Goal: Task Accomplishment & Management: Use online tool/utility

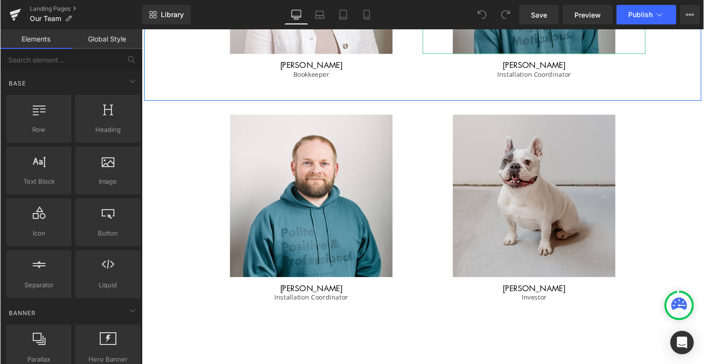
scroll to position [1184, 0]
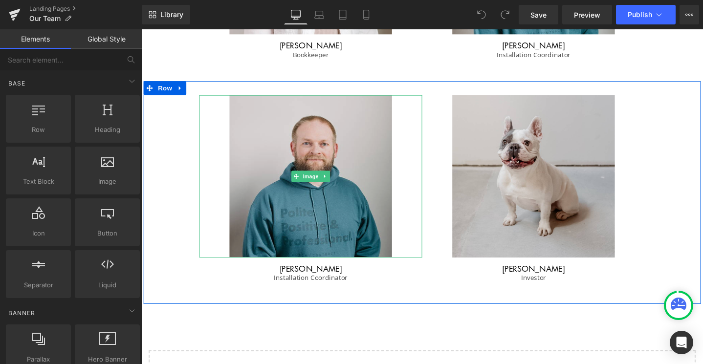
click at [342, 212] on img at bounding box center [319, 184] width 171 height 171
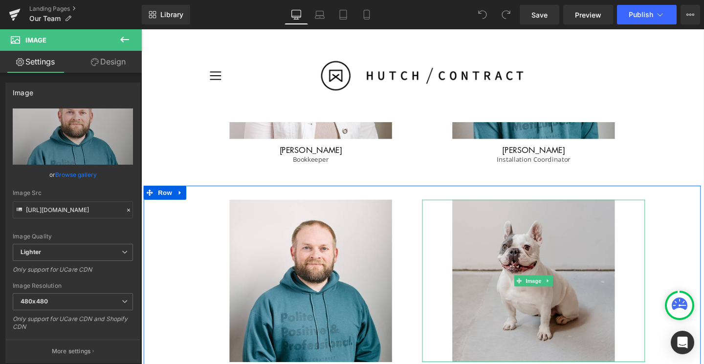
scroll to position [1042, 0]
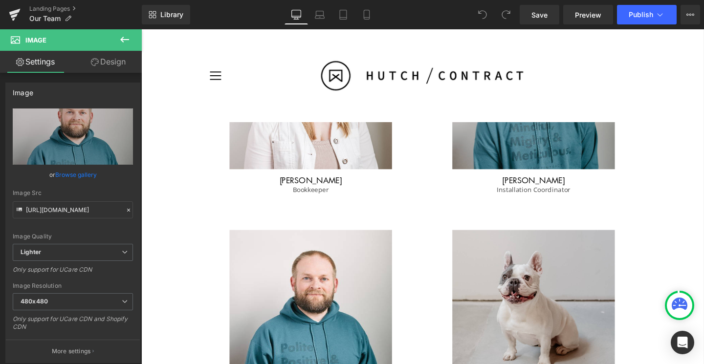
click at [564, 169] on img at bounding box center [554, 91] width 171 height 171
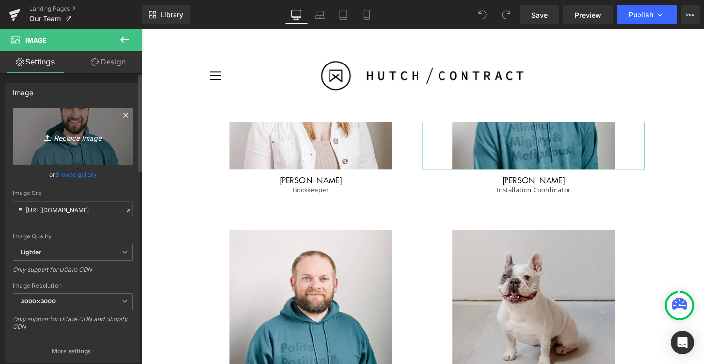
click at [72, 142] on icon "Replace Image" at bounding box center [73, 136] width 78 height 12
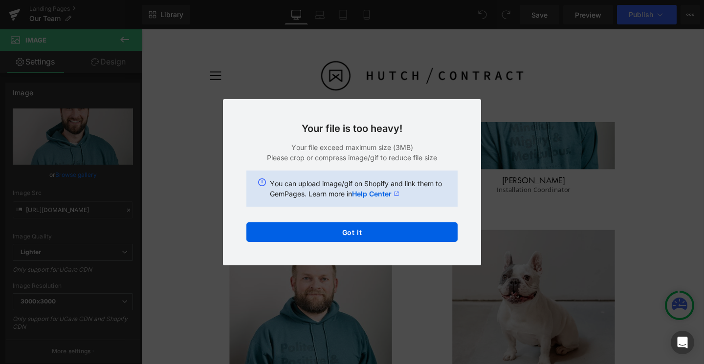
click at [432, 242] on div "Your file is too heavy! Your file exceed maximum size (3MB) Please crop or comp…" at bounding box center [352, 182] width 258 height 166
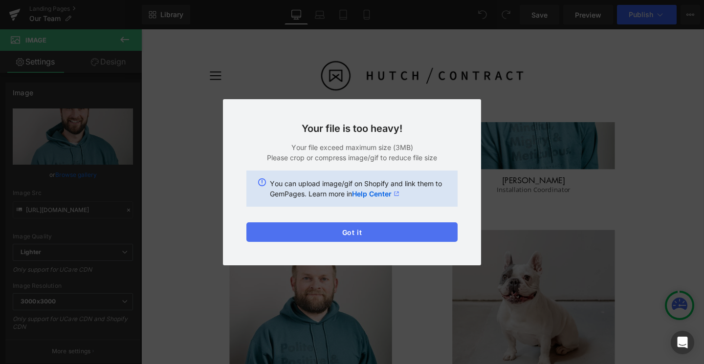
click at [417, 226] on button "Got it" at bounding box center [351, 232] width 211 height 20
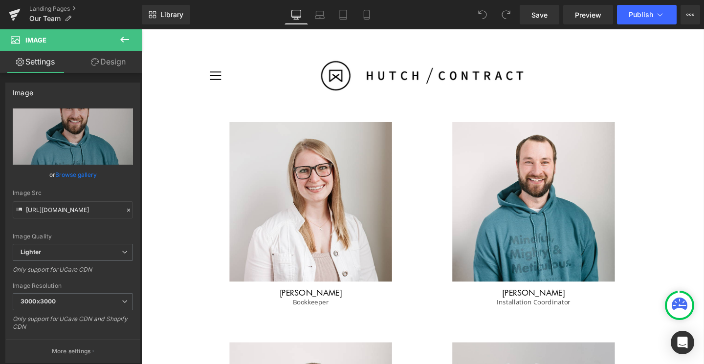
scroll to position [914, 0]
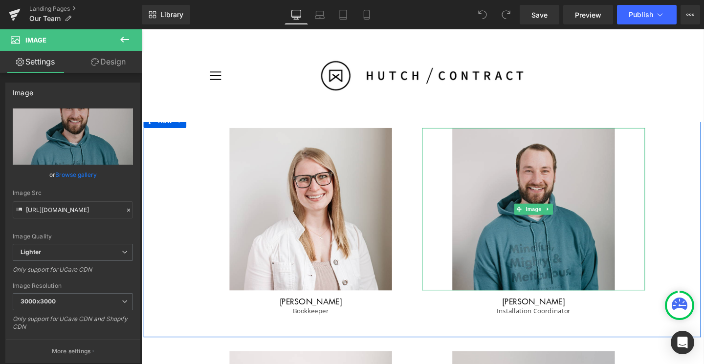
click at [548, 243] on img at bounding box center [554, 218] width 171 height 171
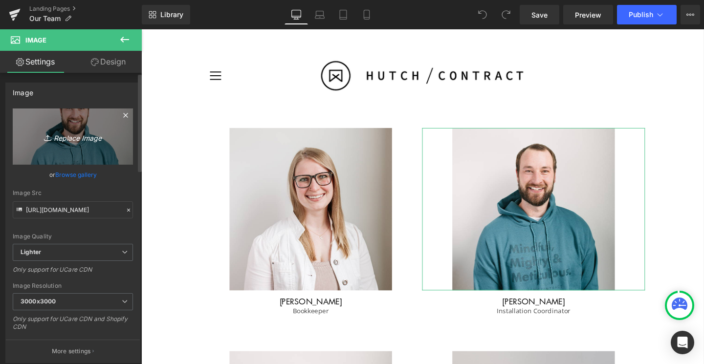
click at [57, 137] on icon "Replace Image" at bounding box center [73, 136] width 78 height 12
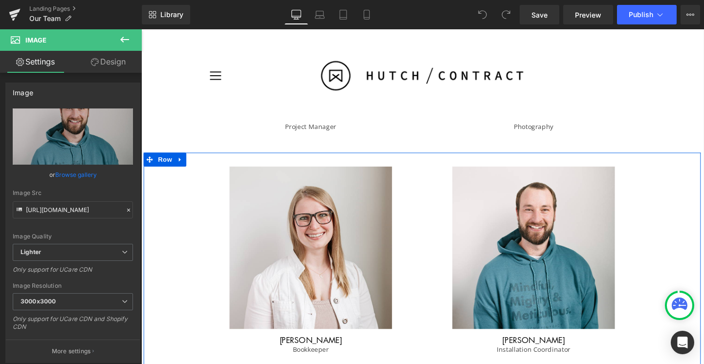
scroll to position [863, 0]
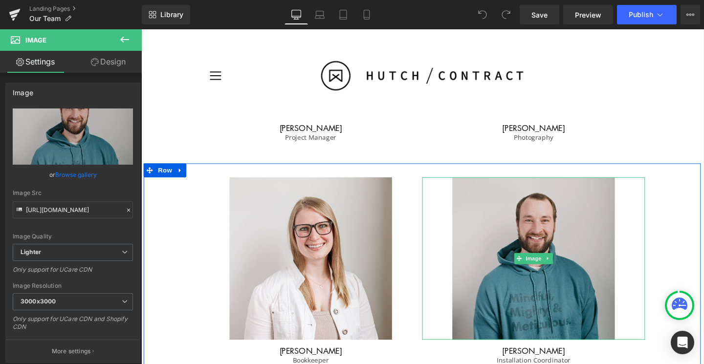
click at [565, 240] on img at bounding box center [554, 270] width 171 height 171
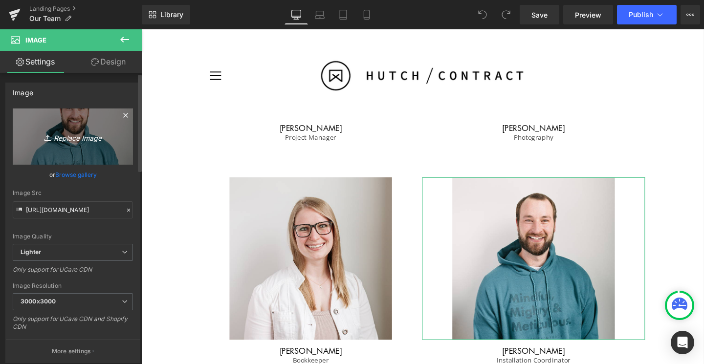
click at [70, 137] on icon "Replace Image" at bounding box center [73, 136] width 78 height 12
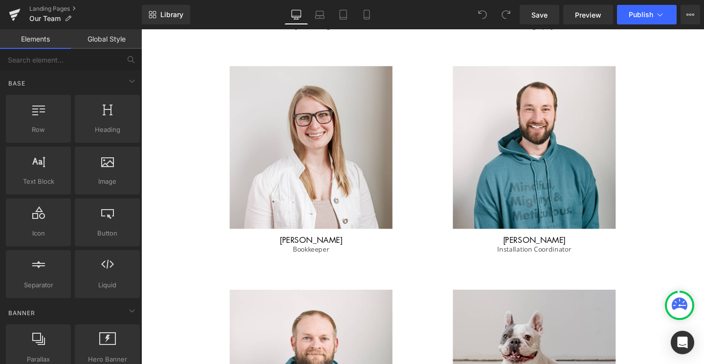
scroll to position [1018, 0]
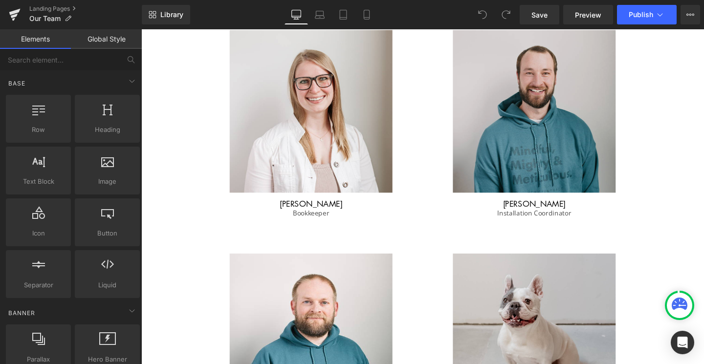
click at [536, 135] on img at bounding box center [554, 115] width 171 height 171
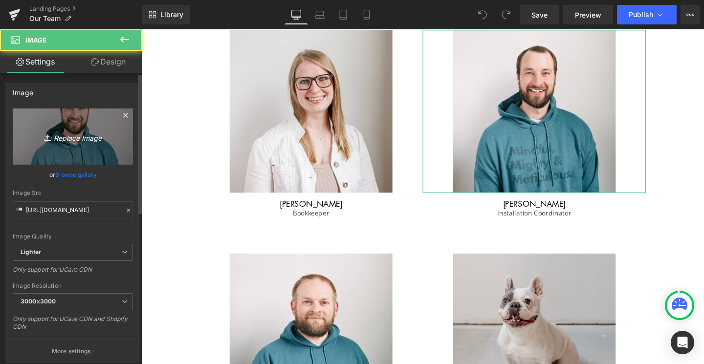
click at [70, 140] on icon "Replace Image" at bounding box center [73, 136] width 78 height 12
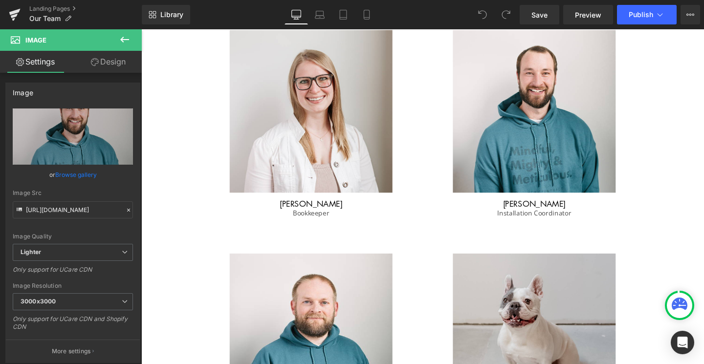
type input "C:\fakepath\HutchContract_Joel Headshot.png"
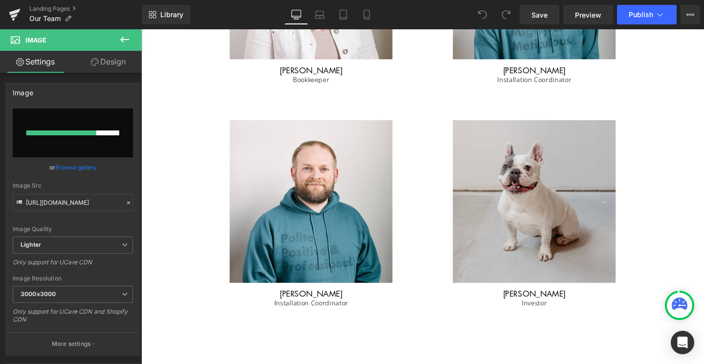
scroll to position [1161, 0]
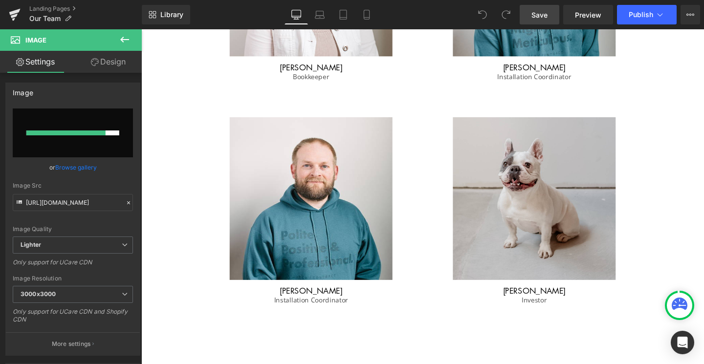
click at [538, 14] on span "Save" at bounding box center [539, 15] width 16 height 10
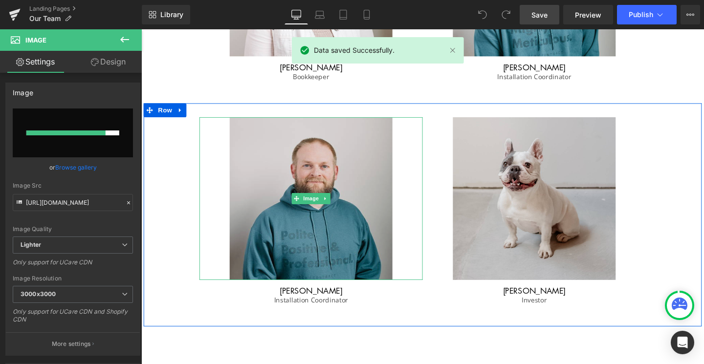
click at [292, 169] on img at bounding box center [319, 207] width 171 height 171
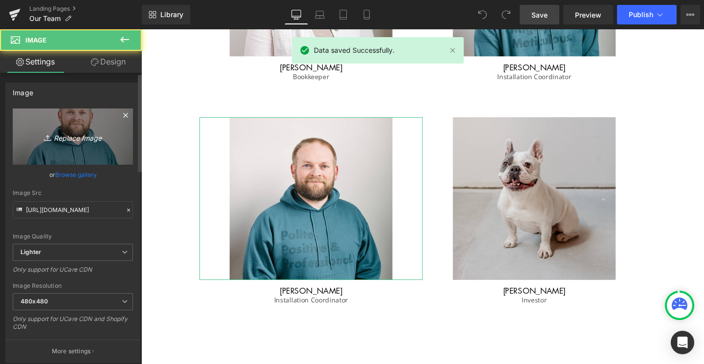
click at [84, 139] on icon "Replace Image" at bounding box center [73, 136] width 78 height 12
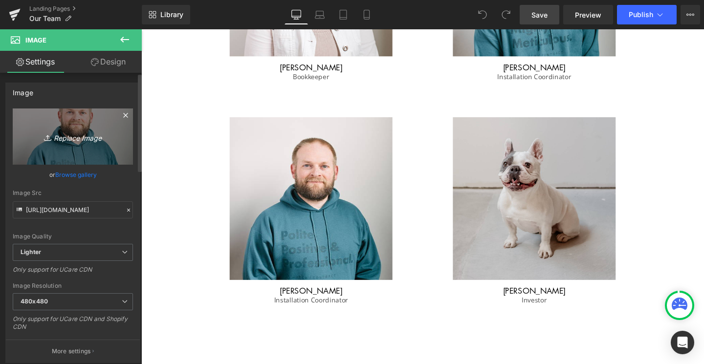
type input "C:\fakepath\HutchContract_Kate Headshot.png"
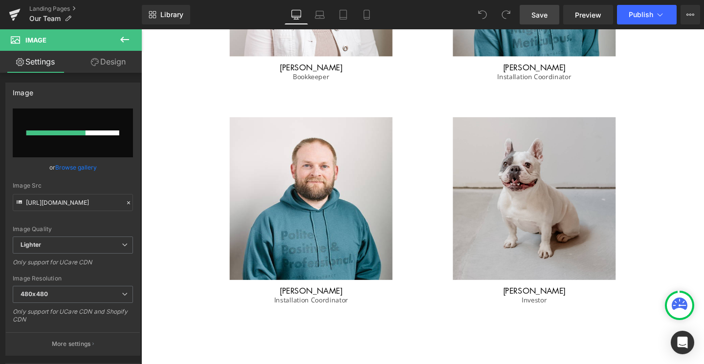
click at [540, 15] on span "Save" at bounding box center [539, 15] width 16 height 10
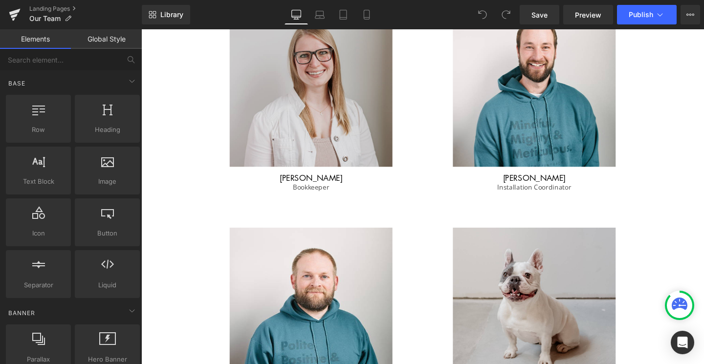
scroll to position [1058, 0]
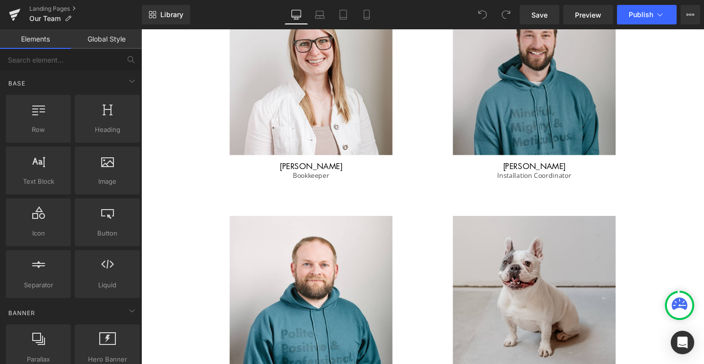
click at [505, 74] on img at bounding box center [554, 75] width 171 height 171
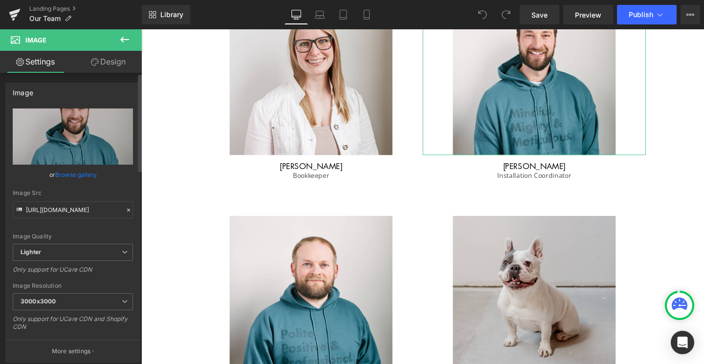
click at [75, 171] on link "Browse gallery" at bounding box center [76, 174] width 42 height 17
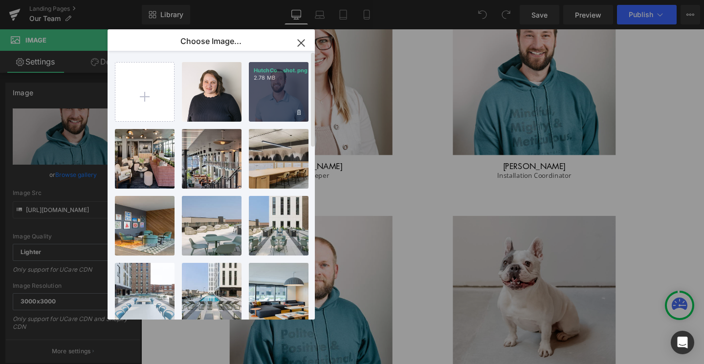
click at [286, 83] on div "HutchCo...shot.png 2.78 MB" at bounding box center [279, 92] width 60 height 60
type input "https://ucarecdn.com/44877f90-5362-4638-bbcb-755c141f850c/-/format/auto/-/previ…"
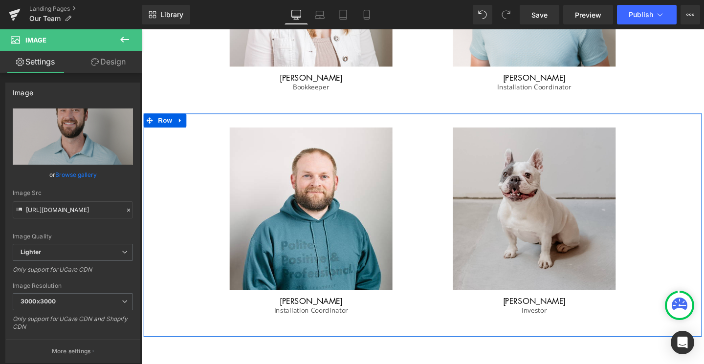
scroll to position [1184, 0]
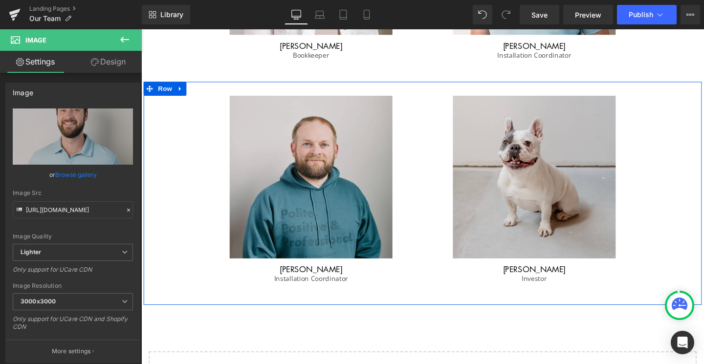
click at [331, 231] on img at bounding box center [319, 184] width 171 height 171
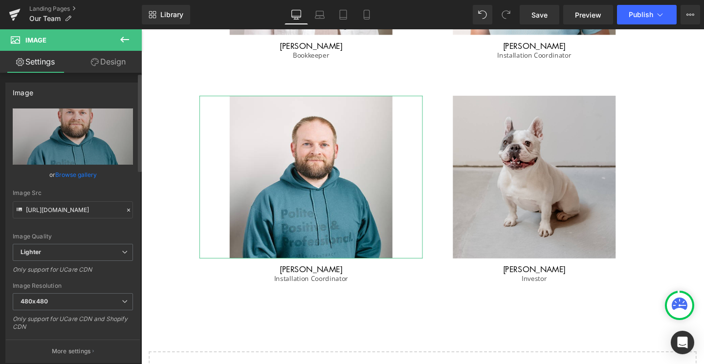
click at [79, 171] on link "Browse gallery" at bounding box center [76, 174] width 42 height 17
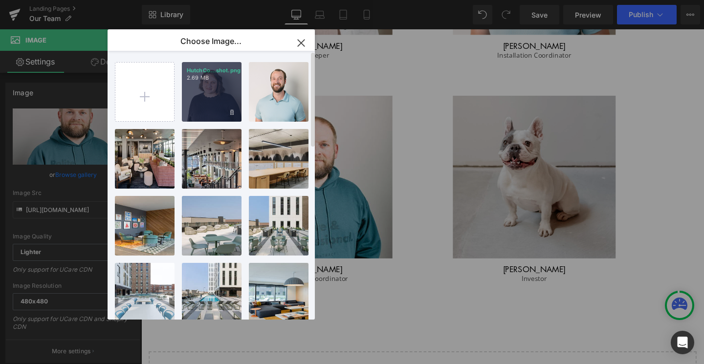
click at [204, 85] on div "HutchCo...shot.png 2.69 MB" at bounding box center [212, 92] width 60 height 60
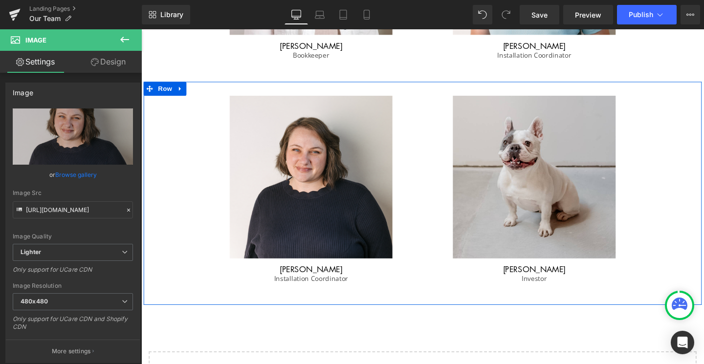
type input "https://ucarecdn.com/d66dca4d-7bd8-4773-ad9f-8cc1356aa5b6/-/format/auto/-/previ…"
click at [369, 276] on h1 "[PERSON_NAME]" at bounding box center [319, 282] width 235 height 14
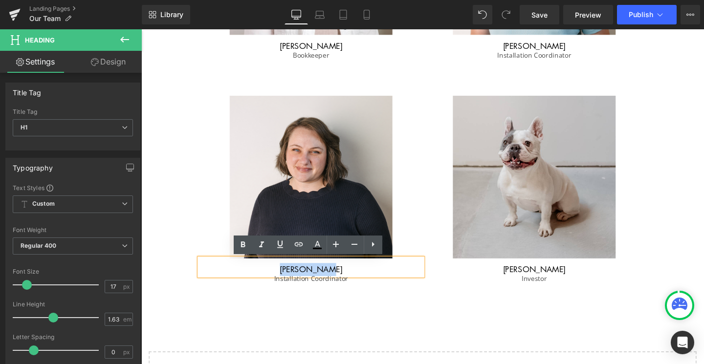
drag, startPoint x: 350, startPoint y: 280, endPoint x: 288, endPoint y: 280, distance: 62.1
click at [288, 280] on h1 "[PERSON_NAME]" at bounding box center [319, 282] width 235 height 14
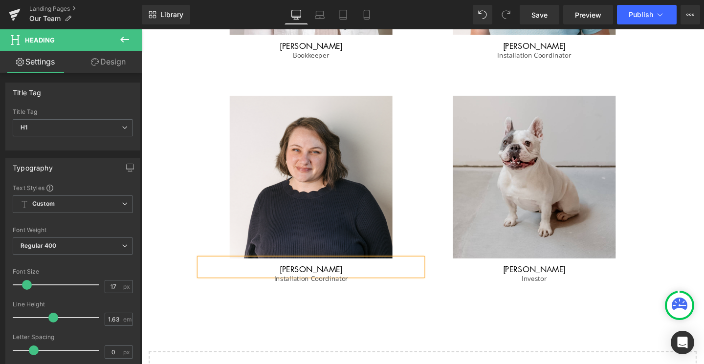
click at [334, 297] on div "Image Kate Vavak Heading Installation Coordinator Text Block" at bounding box center [319, 206] width 235 height 215
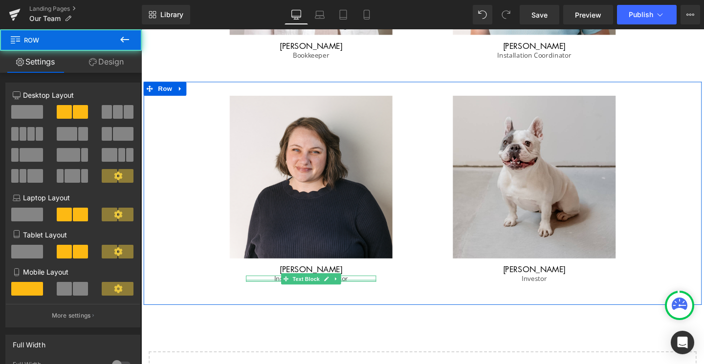
click at [353, 292] on div at bounding box center [319, 293] width 137 height 2
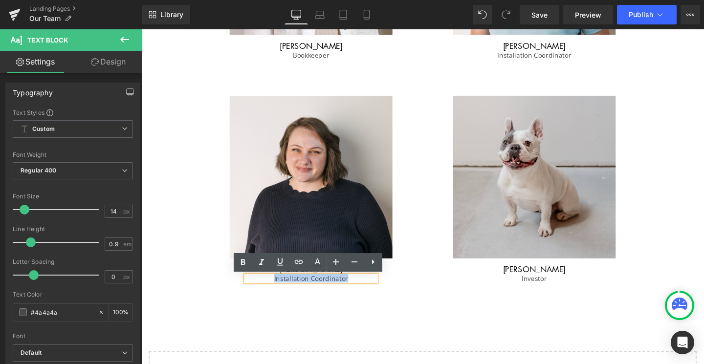
drag, startPoint x: 361, startPoint y: 292, endPoint x: 256, endPoint y: 291, distance: 105.1
click at [256, 291] on p "Installation Coordinator" at bounding box center [319, 291] width 137 height 6
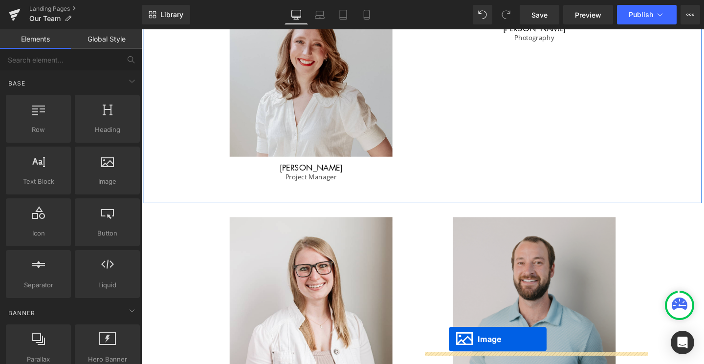
scroll to position [880, 0]
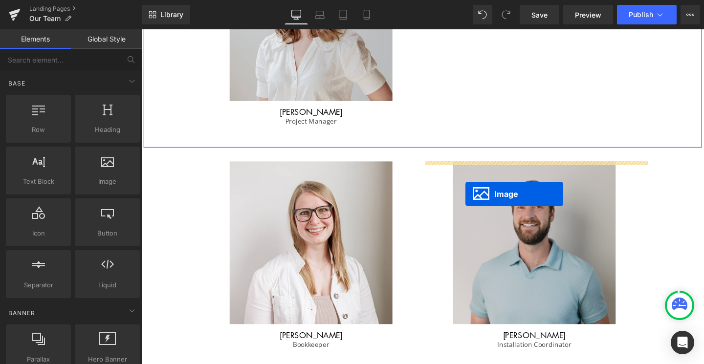
drag, startPoint x: 539, startPoint y: 173, endPoint x: 482, endPoint y: 204, distance: 64.3
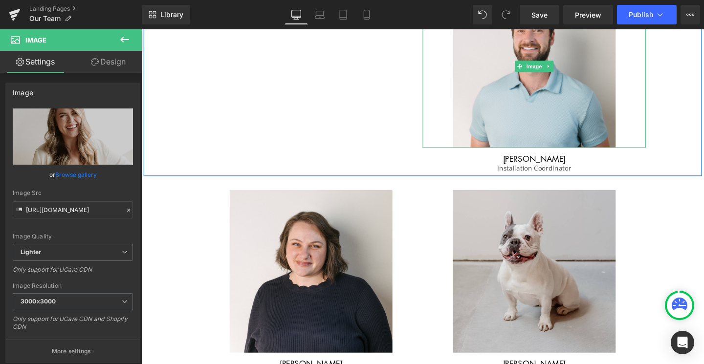
scroll to position [1258, 0]
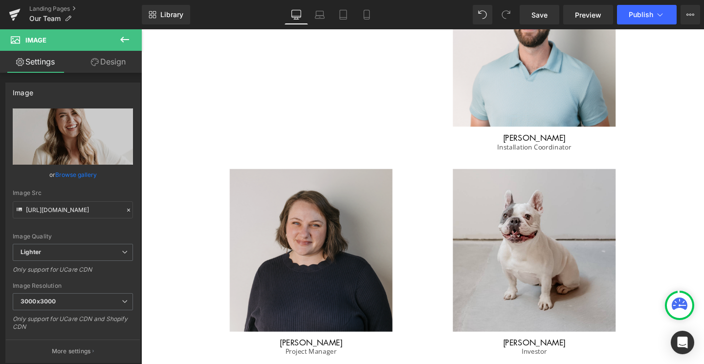
click at [297, 236] on img at bounding box center [319, 261] width 171 height 171
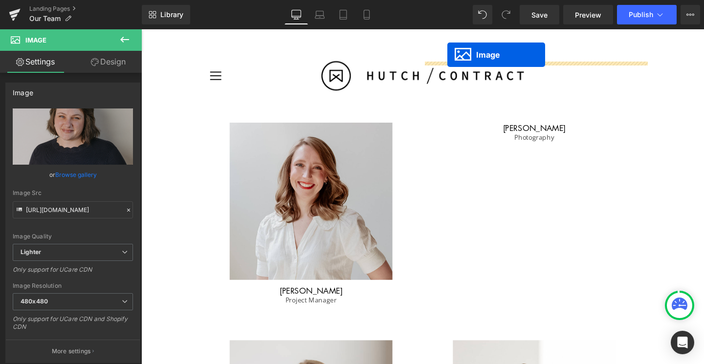
scroll to position [662, 0]
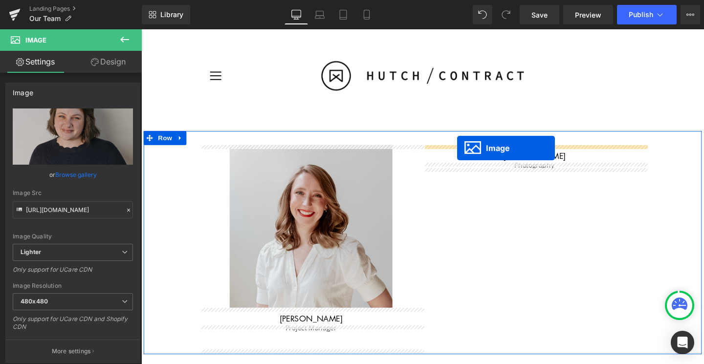
drag, startPoint x: 303, startPoint y: 260, endPoint x: 474, endPoint y: 153, distance: 201.3
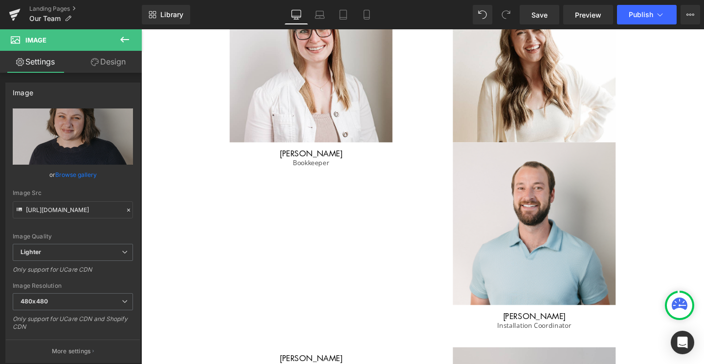
scroll to position [1078, 0]
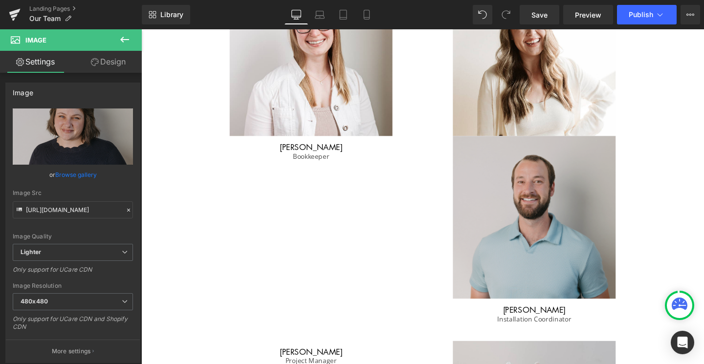
click at [510, 195] on img at bounding box center [554, 226] width 171 height 171
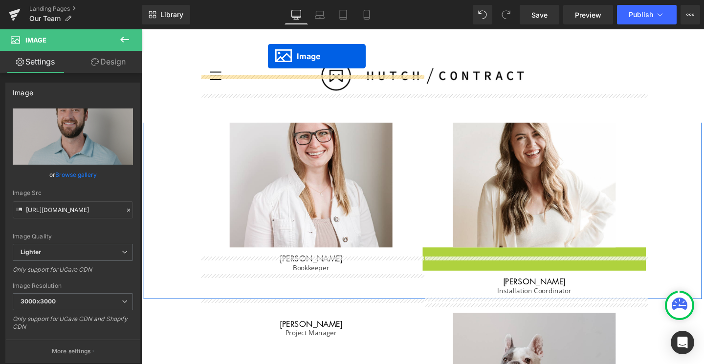
scroll to position [902, 0]
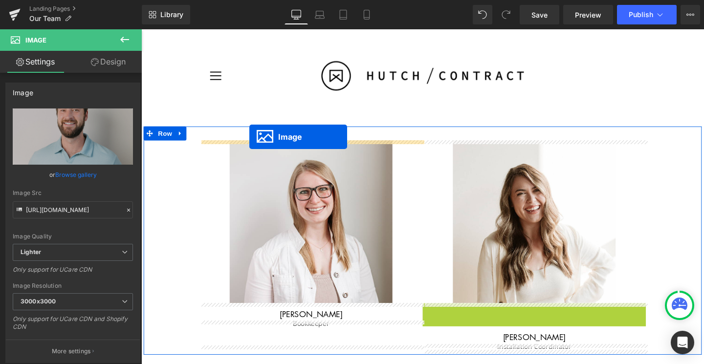
drag, startPoint x: 537, startPoint y: 225, endPoint x: 255, endPoint y: 144, distance: 293.9
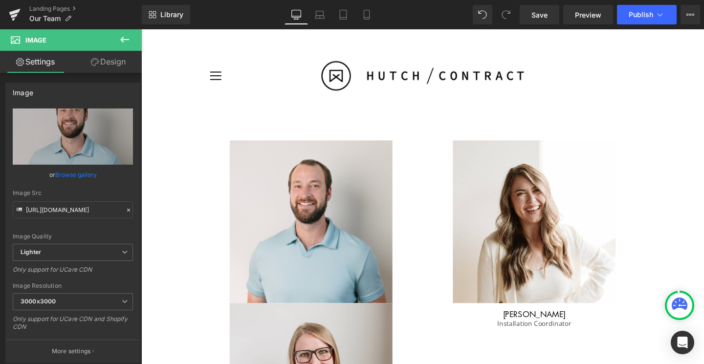
click at [324, 324] on div "Rendering Content" at bounding box center [352, 325] width 60 height 11
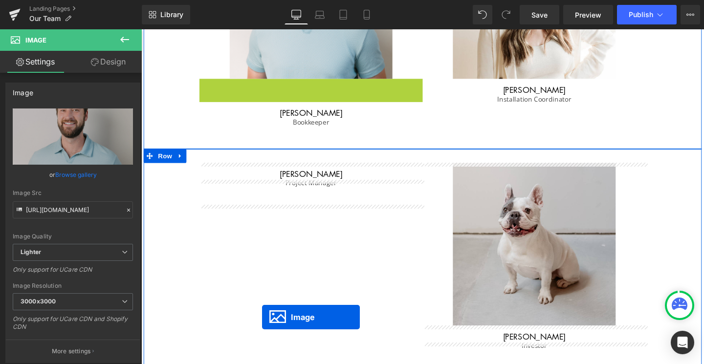
scroll to position [1147, 0]
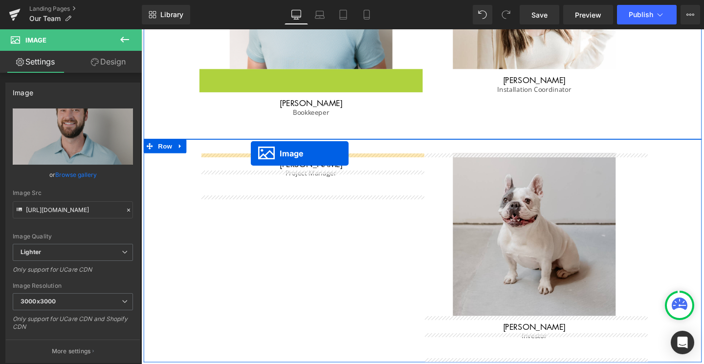
drag, startPoint x: 302, startPoint y: 284, endPoint x: 256, endPoint y: 160, distance: 132.2
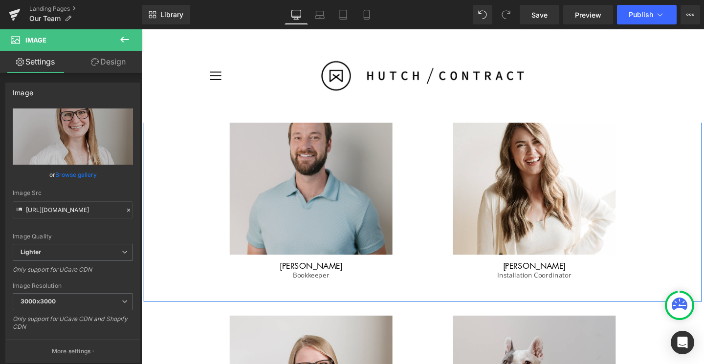
scroll to position [993, 0]
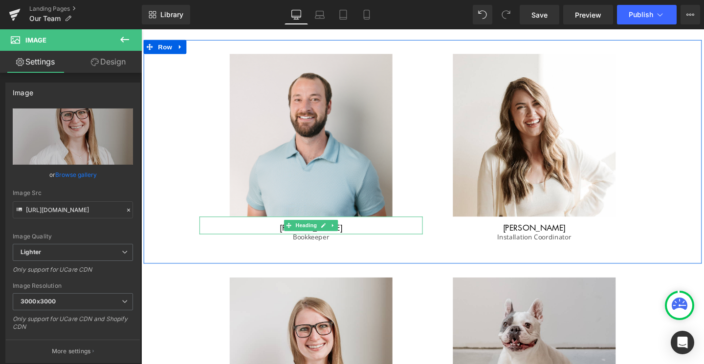
click at [361, 235] on h1 "[PERSON_NAME]" at bounding box center [319, 238] width 235 height 14
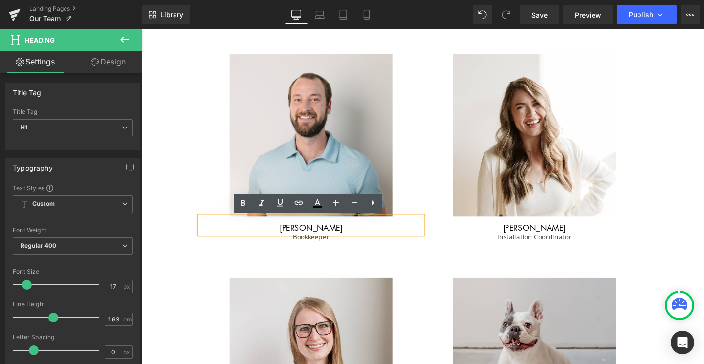
drag, startPoint x: 351, startPoint y: 237, endPoint x: 291, endPoint y: 237, distance: 60.6
click at [291, 237] on h1 "[PERSON_NAME]" at bounding box center [319, 238] width 235 height 14
copy h1 "[PERSON_NAME]"
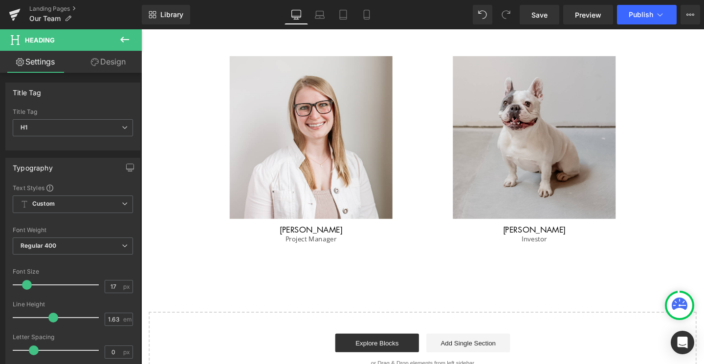
scroll to position [1230, 0]
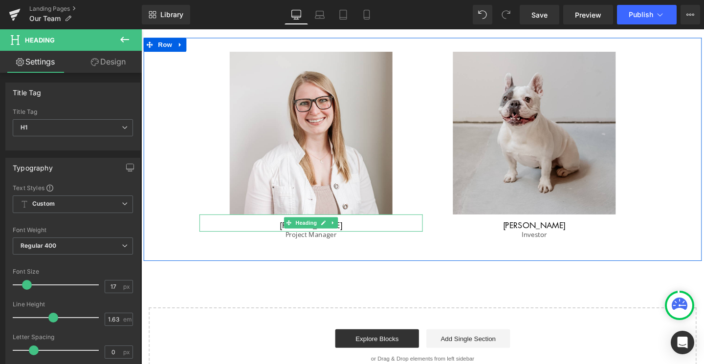
click at [350, 234] on h1 "Kate Vavak" at bounding box center [319, 236] width 235 height 14
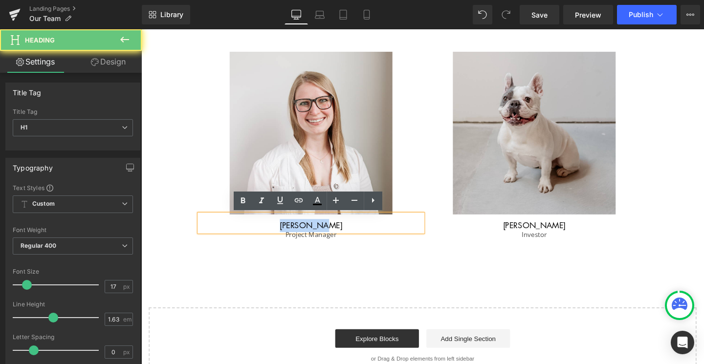
drag, startPoint x: 350, startPoint y: 234, endPoint x: 271, endPoint y: 234, distance: 79.7
click at [271, 234] on h1 "Kate Vavak" at bounding box center [319, 236] width 235 height 14
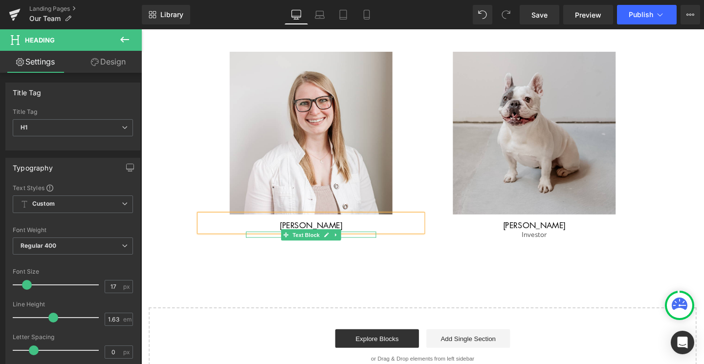
click at [363, 245] on p "Project Manager" at bounding box center [319, 245] width 137 height 6
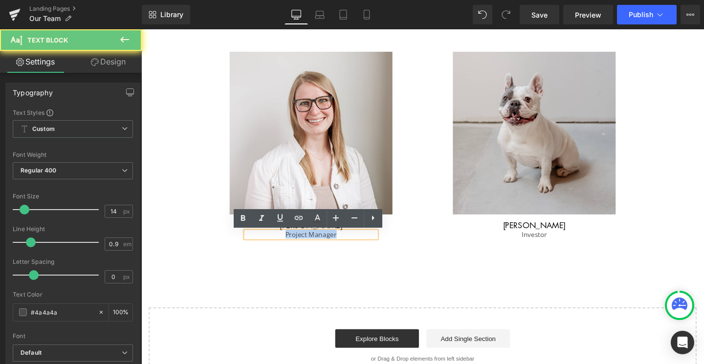
drag, startPoint x: 363, startPoint y: 245, endPoint x: 289, endPoint y: 246, distance: 73.8
click at [289, 246] on p "Project Manager" at bounding box center [319, 245] width 137 height 6
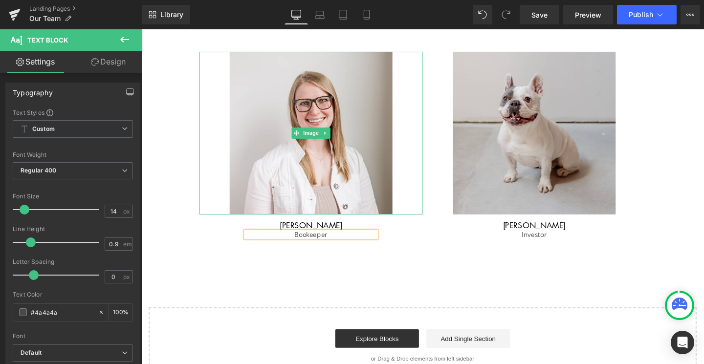
click at [422, 201] on link at bounding box center [319, 138] width 235 height 171
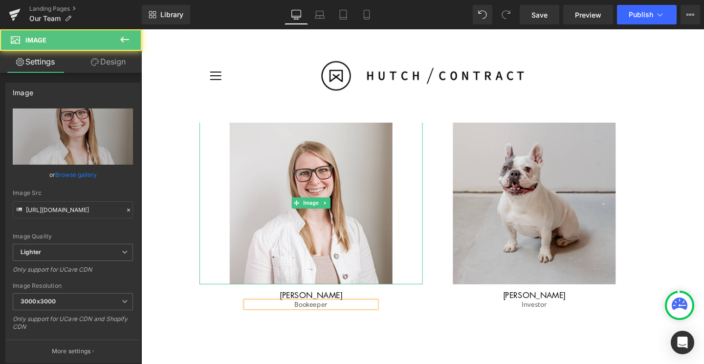
scroll to position [996, 0]
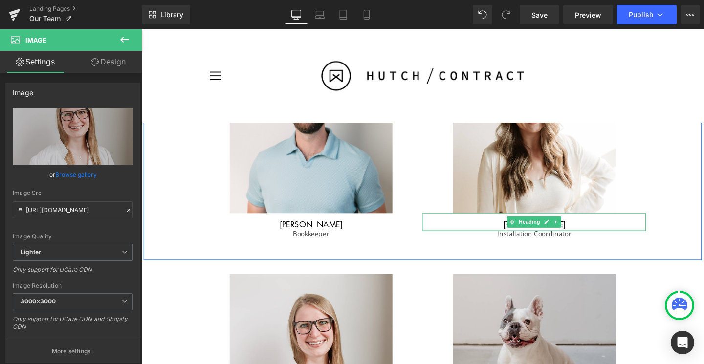
click at [607, 234] on h1 "[PERSON_NAME]" at bounding box center [554, 235] width 235 height 14
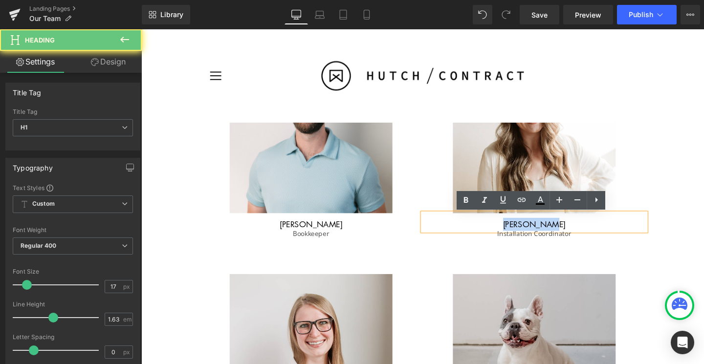
drag, startPoint x: 596, startPoint y: 234, endPoint x: 520, endPoint y: 234, distance: 76.2
click at [520, 234] on h1 "[PERSON_NAME]" at bounding box center [554, 235] width 235 height 14
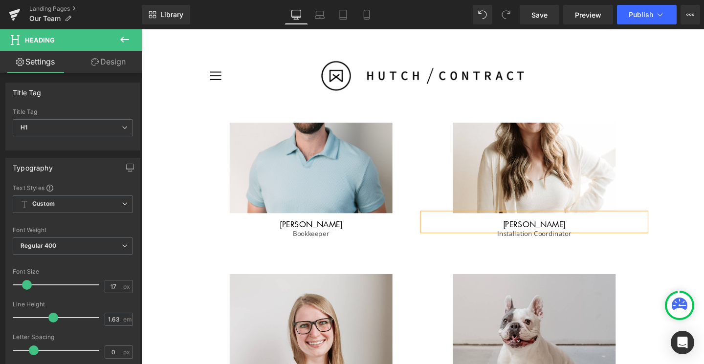
click at [599, 248] on div "Image Brooke Settles Heading Bookkeeper Text Block Image Emma Morem Heading Ins…" at bounding box center [437, 154] width 586 height 235
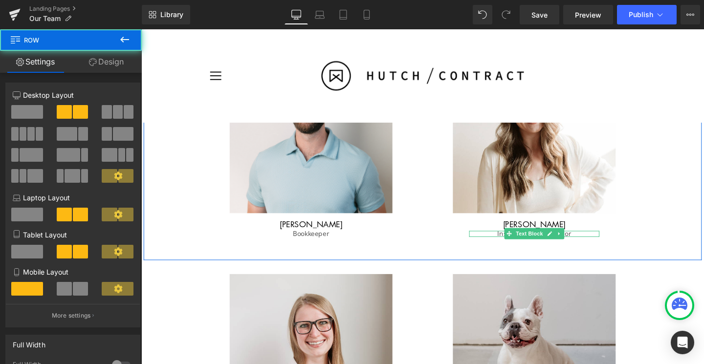
click at [595, 244] on p "Installation Coordinator" at bounding box center [554, 244] width 137 height 6
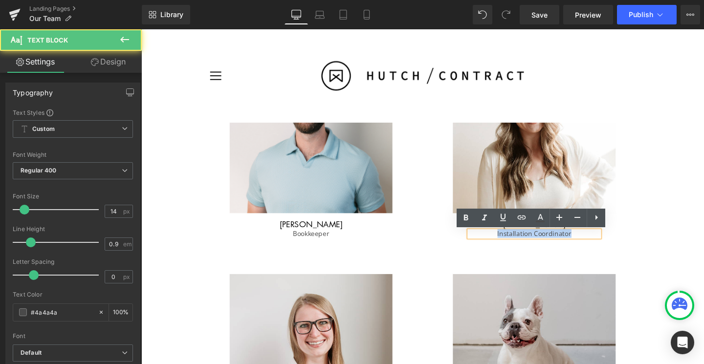
drag, startPoint x: 591, startPoint y: 244, endPoint x: 486, endPoint y: 244, distance: 105.1
click at [486, 244] on p "Installation Coordinator" at bounding box center [554, 244] width 137 height 6
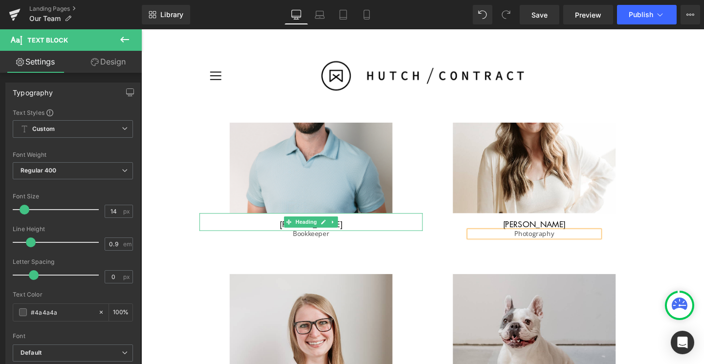
click at [367, 235] on h1 "[PERSON_NAME]" at bounding box center [319, 235] width 235 height 14
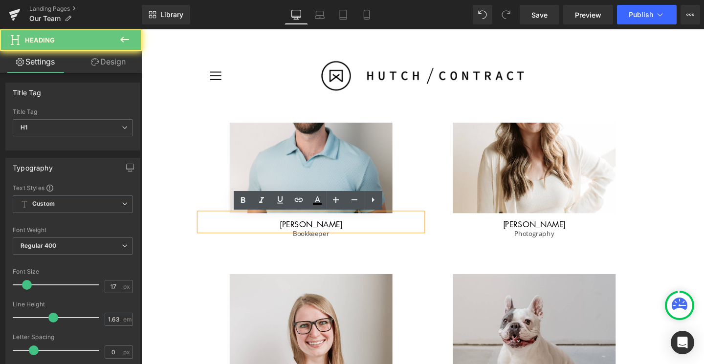
drag, startPoint x: 367, startPoint y: 235, endPoint x: 264, endPoint y: 235, distance: 102.6
click at [264, 235] on h1 "[PERSON_NAME]" at bounding box center [319, 235] width 235 height 14
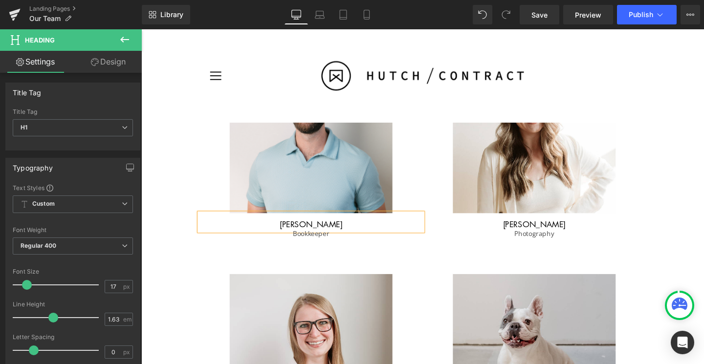
click at [308, 247] on span "Text Block" at bounding box center [314, 244] width 32 height 12
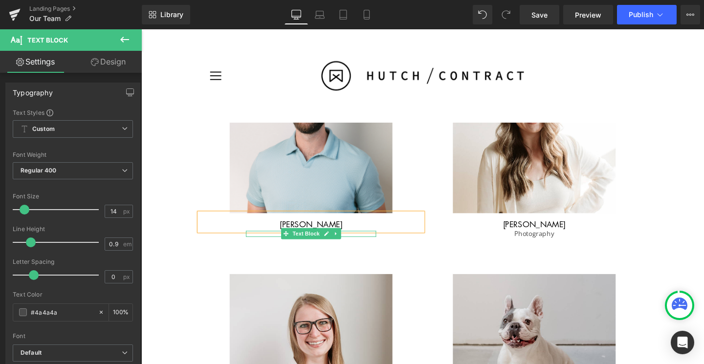
click at [366, 244] on p "Bookkeeper" at bounding box center [319, 244] width 137 height 6
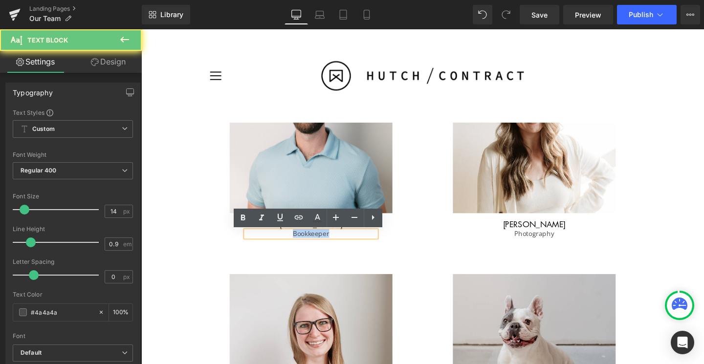
drag, startPoint x: 345, startPoint y: 242, endPoint x: 278, endPoint y: 242, distance: 66.9
click at [278, 242] on p "Bookkeeper" at bounding box center [319, 244] width 137 height 6
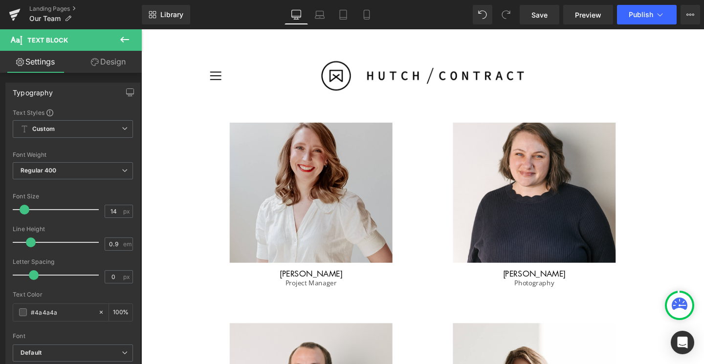
scroll to position [707, 0]
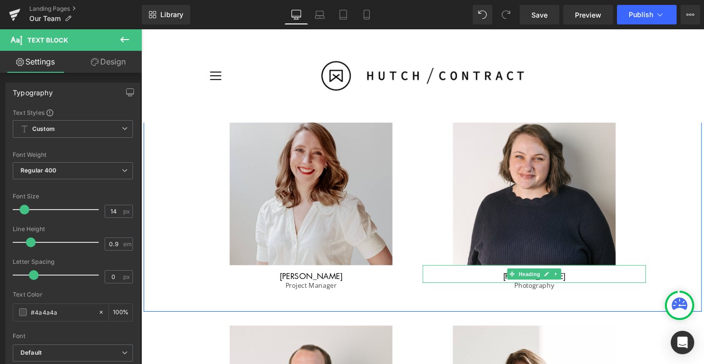
click at [597, 288] on h1 "[PERSON_NAME]" at bounding box center [554, 289] width 235 height 14
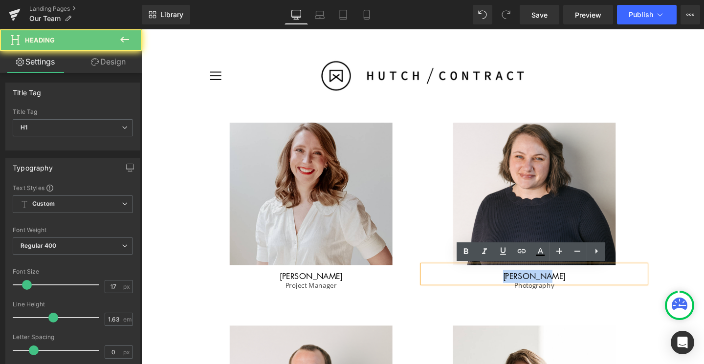
drag, startPoint x: 584, startPoint y: 286, endPoint x: 499, endPoint y: 286, distance: 85.0
click at [499, 286] on h1 "[PERSON_NAME]" at bounding box center [554, 289] width 235 height 14
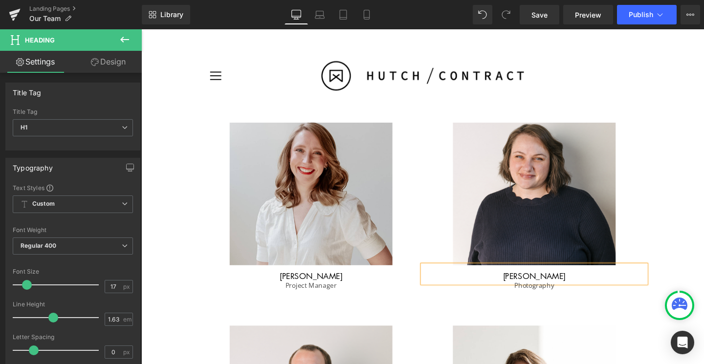
click at [578, 302] on div "Image Elizabeth Poldberg Heading Project Manager Text Block Image Kate Vavak He…" at bounding box center [437, 208] width 586 height 235
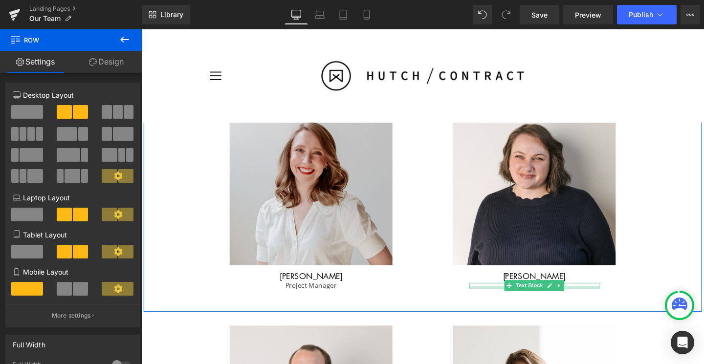
click at [589, 299] on div at bounding box center [554, 300] width 137 height 2
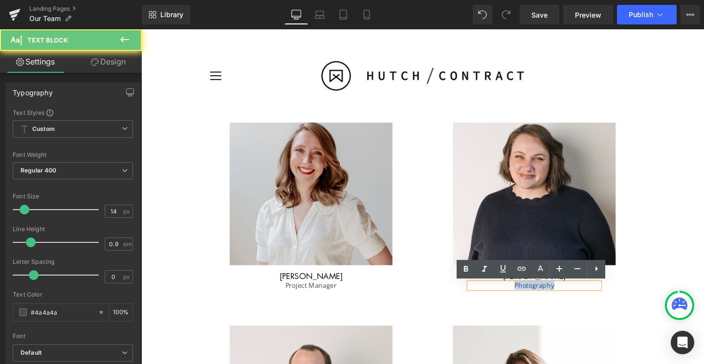
drag, startPoint x: 586, startPoint y: 299, endPoint x: 520, endPoint y: 299, distance: 66.5
click at [520, 299] on p "Photography" at bounding box center [554, 299] width 137 height 6
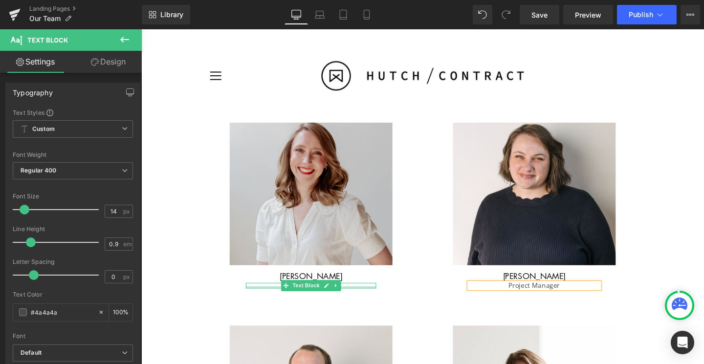
click at [369, 300] on div at bounding box center [319, 300] width 137 height 2
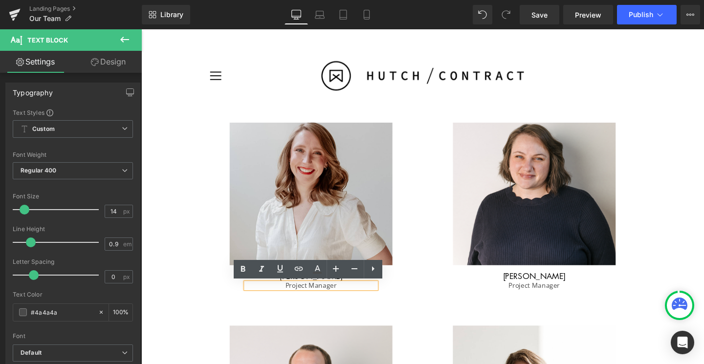
click at [293, 299] on p "Project Manager" at bounding box center [319, 299] width 137 height 6
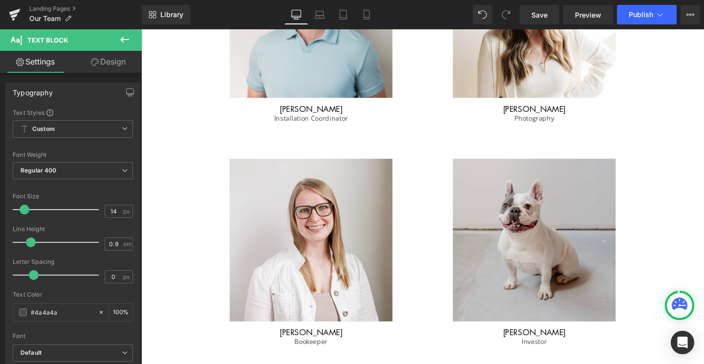
scroll to position [1156, 0]
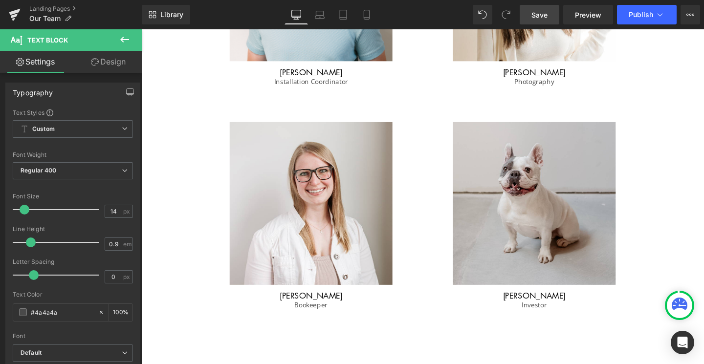
click at [541, 18] on span "Save" at bounding box center [539, 15] width 16 height 10
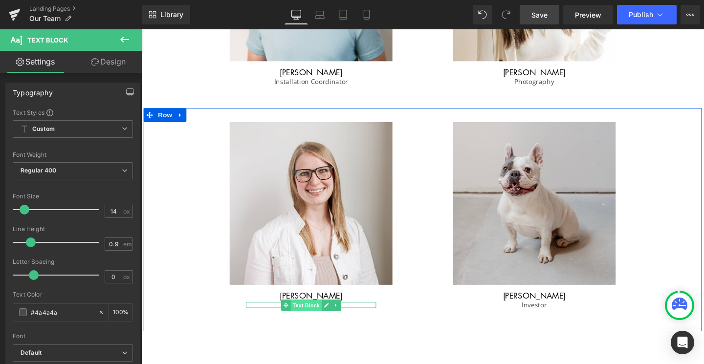
click at [324, 321] on span "Text Block" at bounding box center [314, 320] width 32 height 12
click at [364, 320] on p "Bookeeper" at bounding box center [319, 319] width 137 height 6
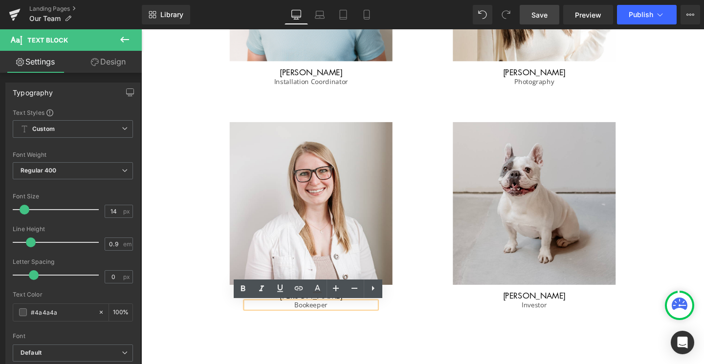
click at [318, 323] on p "Bookeeper" at bounding box center [319, 319] width 137 height 6
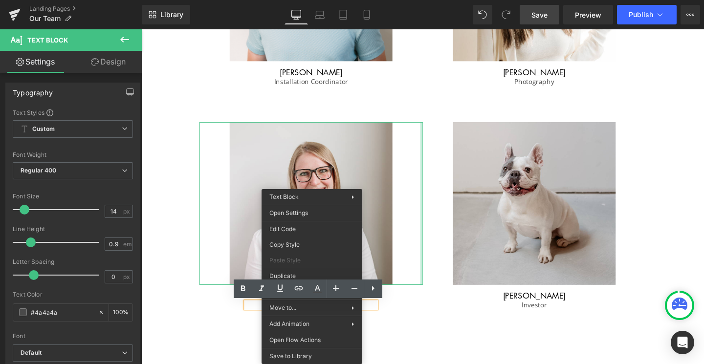
click at [435, 294] on div at bounding box center [435, 212] width 2 height 171
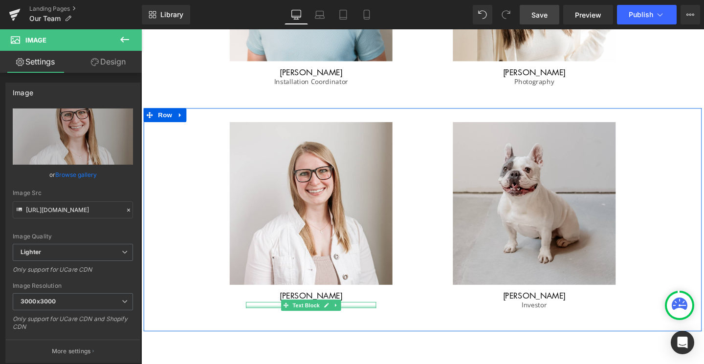
click at [367, 320] on div at bounding box center [319, 321] width 137 height 2
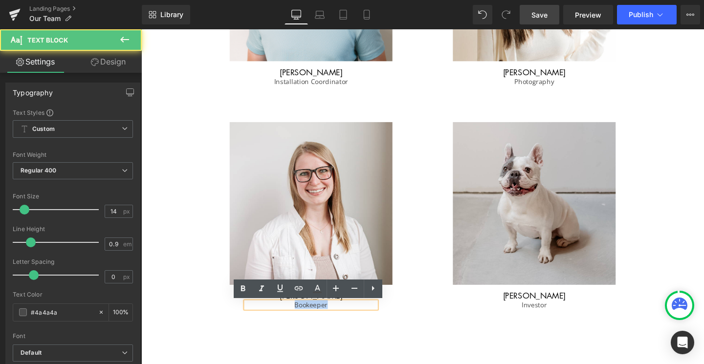
click at [332, 318] on p "Bookeeper" at bounding box center [319, 319] width 137 height 6
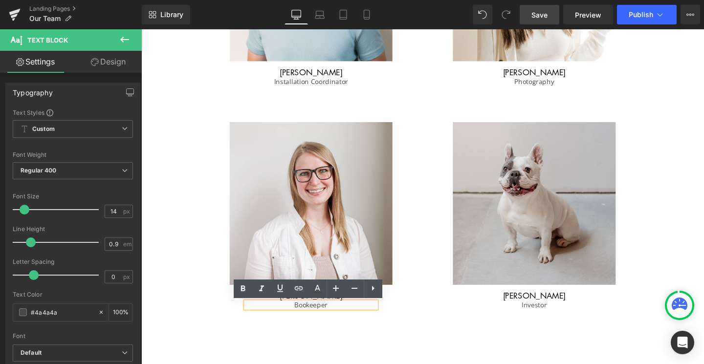
click at [318, 320] on p "Bookeeper" at bounding box center [319, 319] width 137 height 6
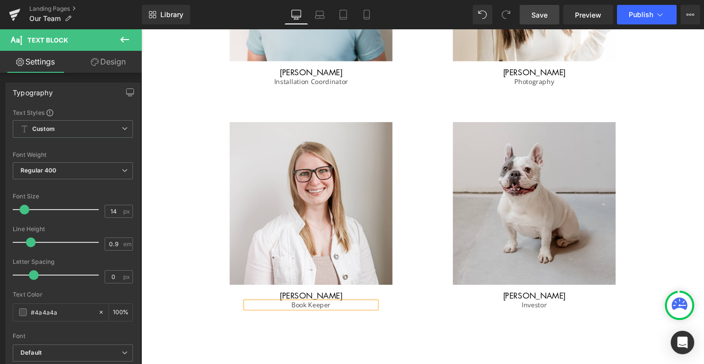
click at [424, 323] on div "Image Brooke Settles Heading Book Keeper Text Block" at bounding box center [319, 234] width 235 height 215
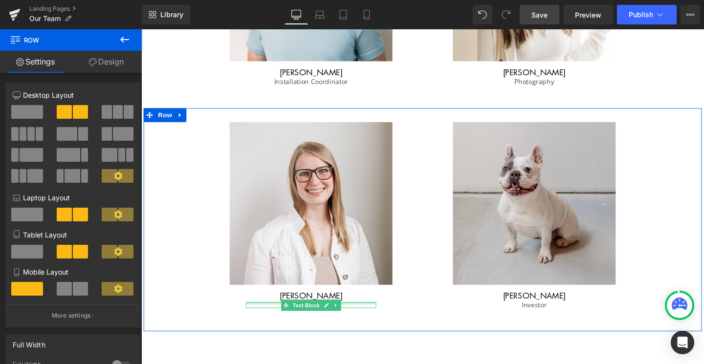
click at [351, 319] on div at bounding box center [319, 317] width 137 height 2
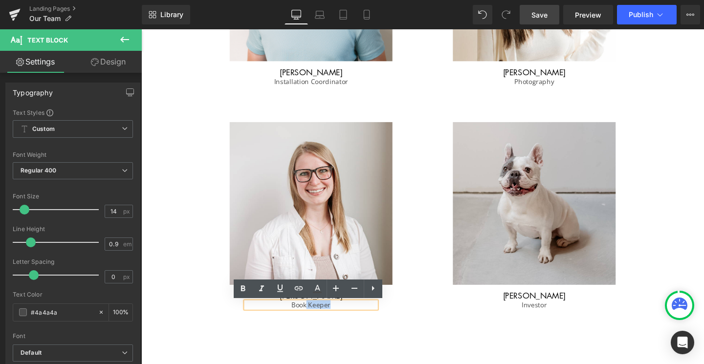
drag, startPoint x: 346, startPoint y: 320, endPoint x: 316, endPoint y: 320, distance: 30.3
click at [316, 320] on p "Book Keeper" at bounding box center [319, 319] width 137 height 6
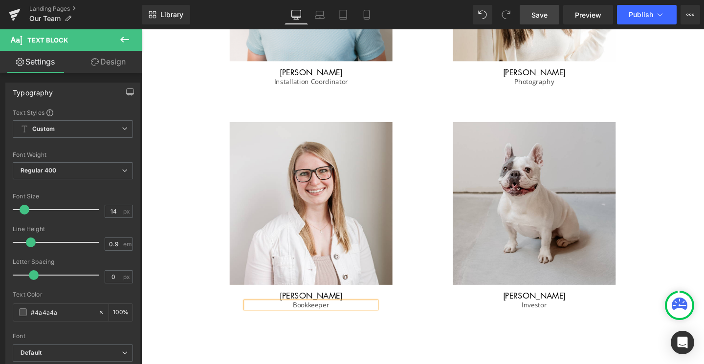
click at [444, 346] on div "Image Brooke Settles Heading Bookkeeper Text Block Image Gus Heading Investor T…" at bounding box center [437, 229] width 586 height 235
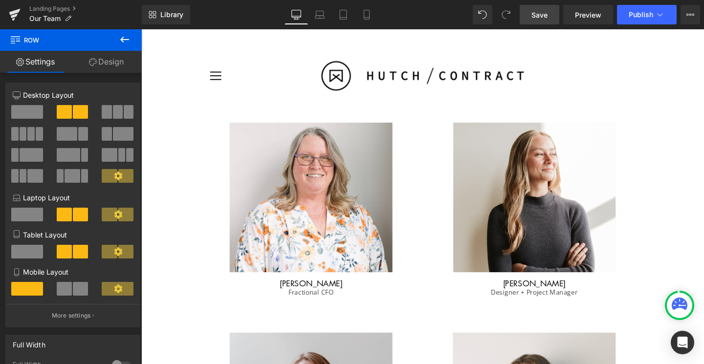
scroll to position [412, 0]
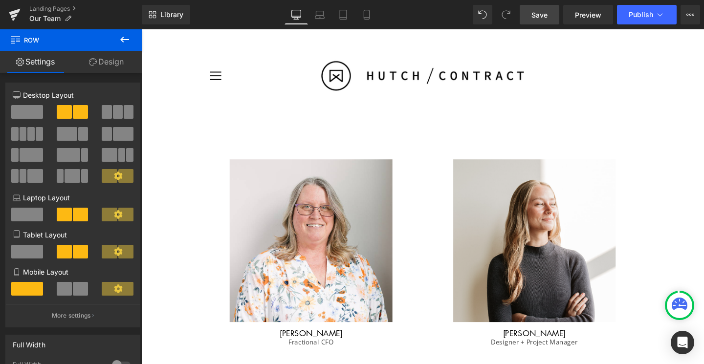
click at [542, 17] on span "Save" at bounding box center [539, 15] width 16 height 10
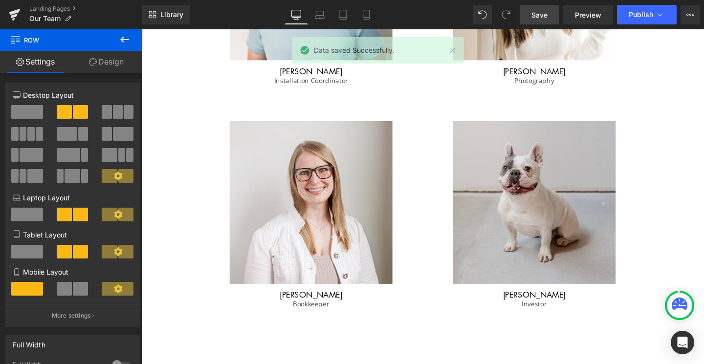
scroll to position [1164, 0]
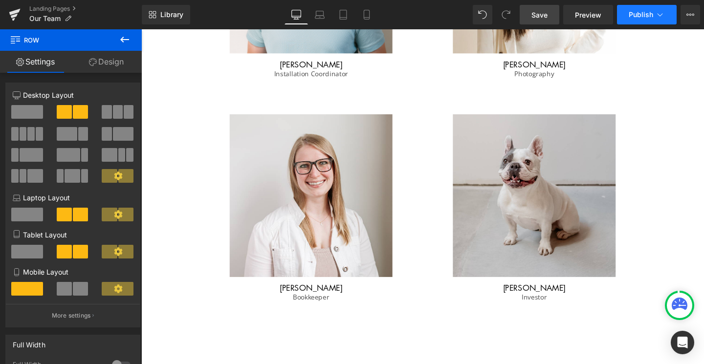
click at [639, 14] on span "Publish" at bounding box center [640, 15] width 24 height 8
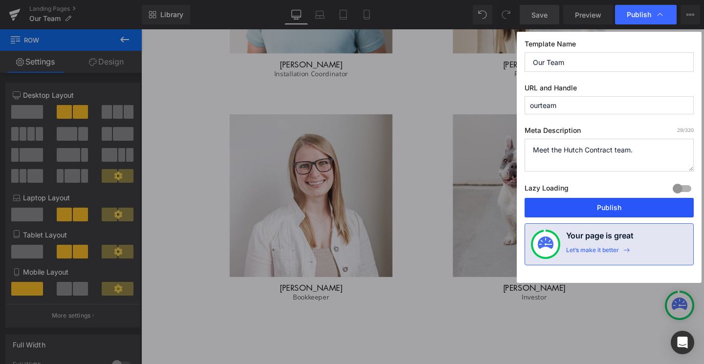
click at [593, 202] on button "Publish" at bounding box center [608, 208] width 169 height 20
